Goal: Transaction & Acquisition: Book appointment/travel/reservation

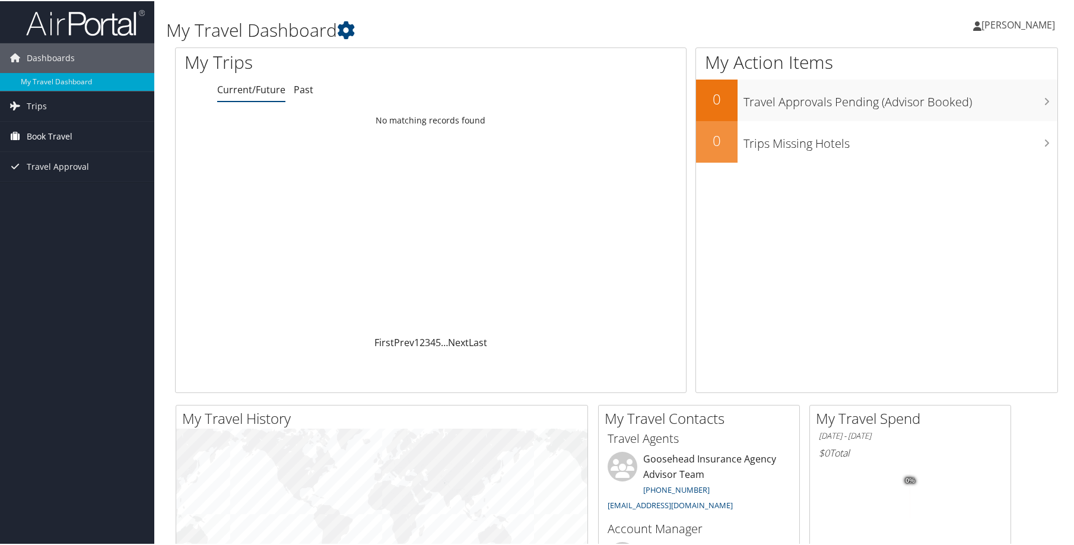
click at [56, 132] on span "Book Travel" at bounding box center [50, 135] width 46 height 30
click at [50, 158] on link "Agent Booking Request" at bounding box center [77, 159] width 154 height 18
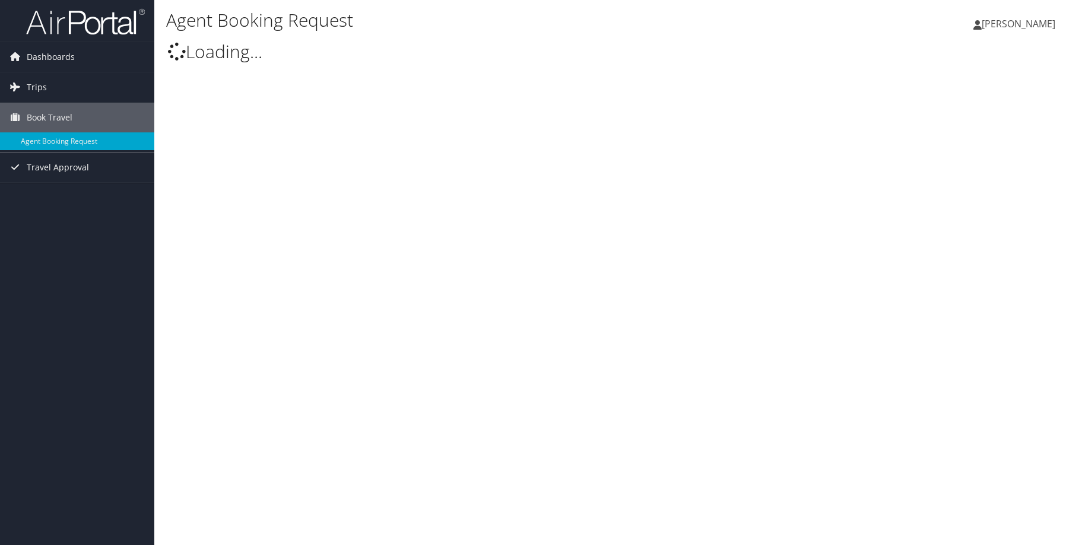
type input "Kathryn Rivera"
select select "[EMAIL_ADDRESS][DOMAIN_NAME]"
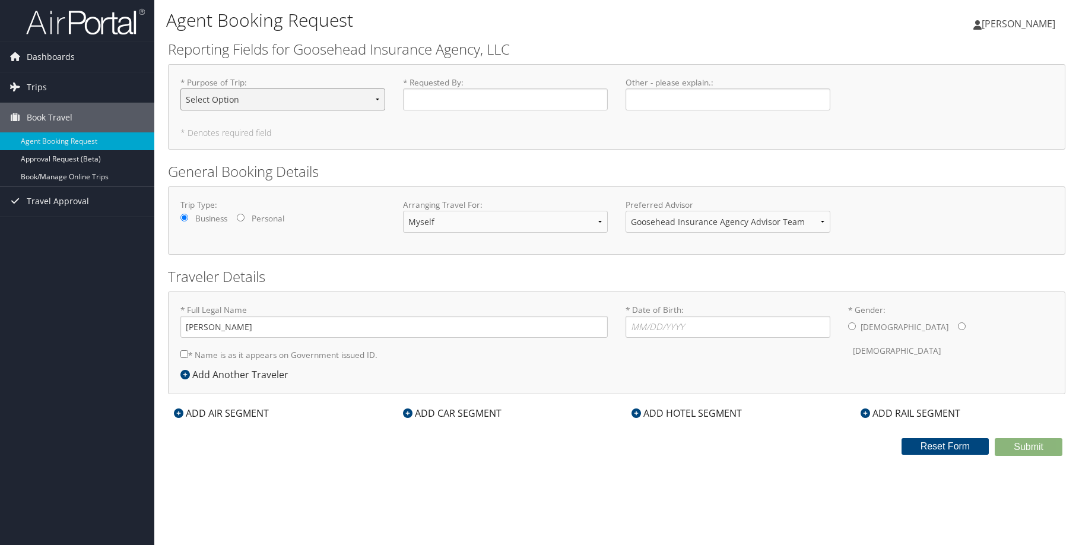
click at [317, 95] on select "Select Option Agency Site Visit - Support Campus Recruiting Visit Carrier Partn…" at bounding box center [282, 99] width 205 height 22
click at [72, 201] on span "Travel Approval" at bounding box center [58, 201] width 62 height 30
click at [40, 87] on span "Trips" at bounding box center [37, 87] width 20 height 30
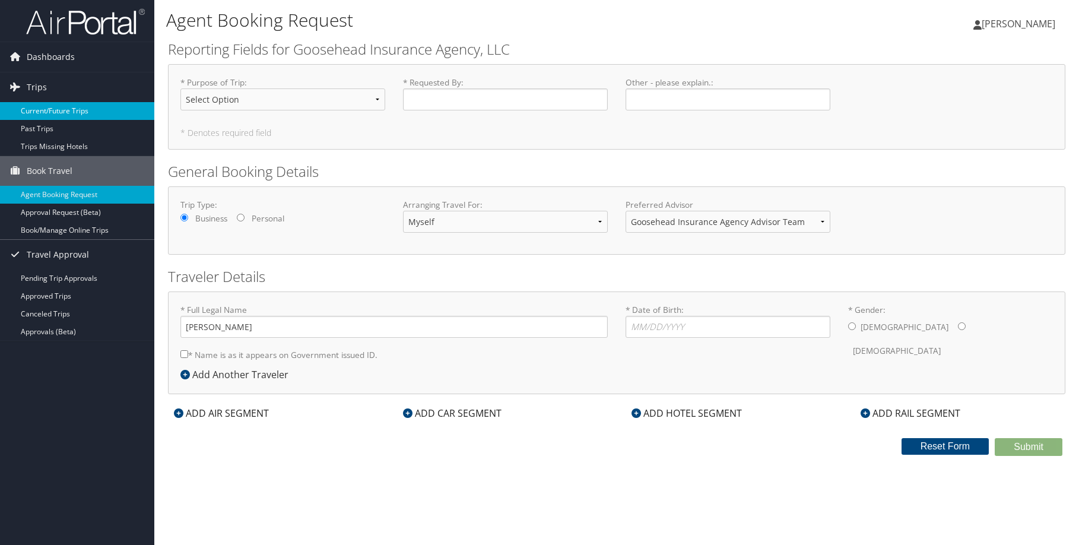
click at [47, 112] on link "Current/Future Trips" at bounding box center [77, 111] width 154 height 18
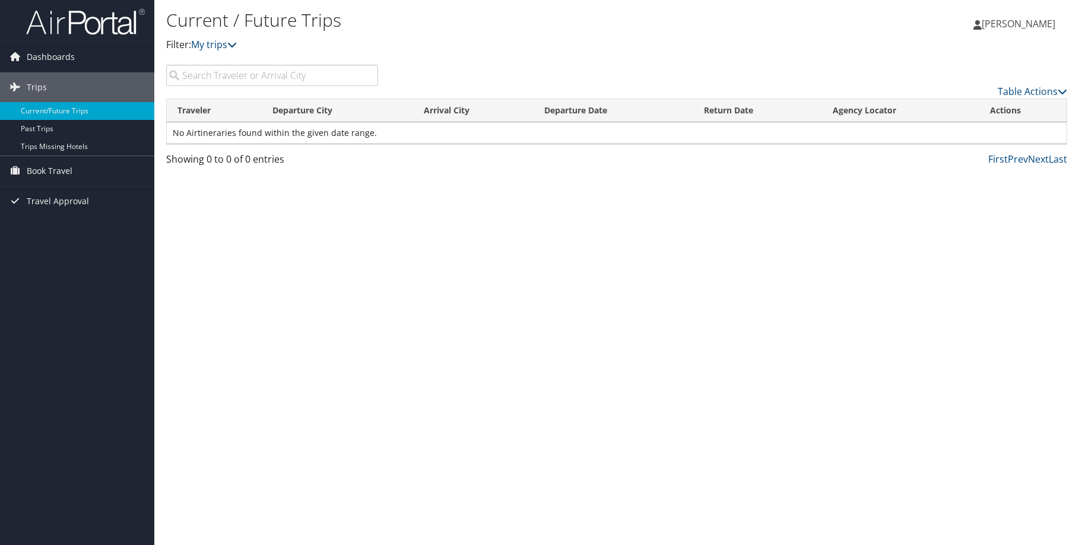
click at [253, 74] on input "search" at bounding box center [272, 75] width 212 height 21
type input "dallas"
click at [64, 58] on span "Dashboards" at bounding box center [51, 57] width 48 height 30
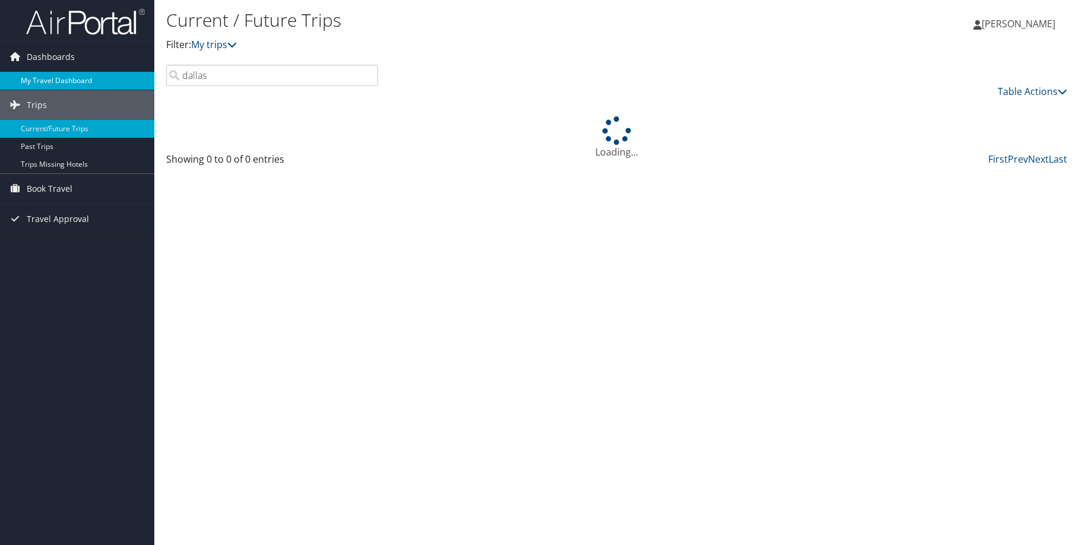
click at [64, 79] on link "My Travel Dashboard" at bounding box center [77, 81] width 154 height 18
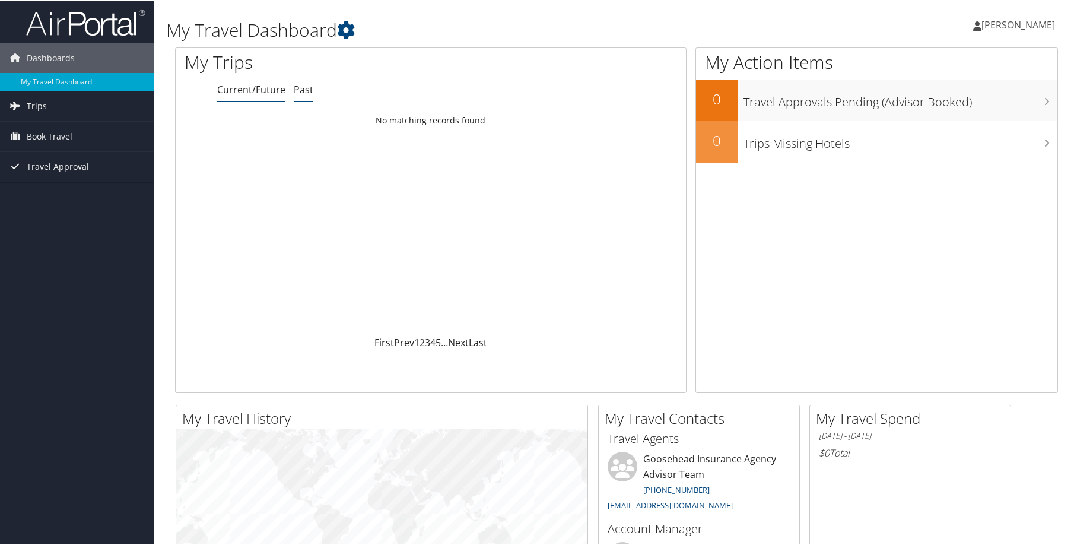
click at [294, 93] on link "Past" at bounding box center [304, 88] width 20 height 13
